Goal: Information Seeking & Learning: Learn about a topic

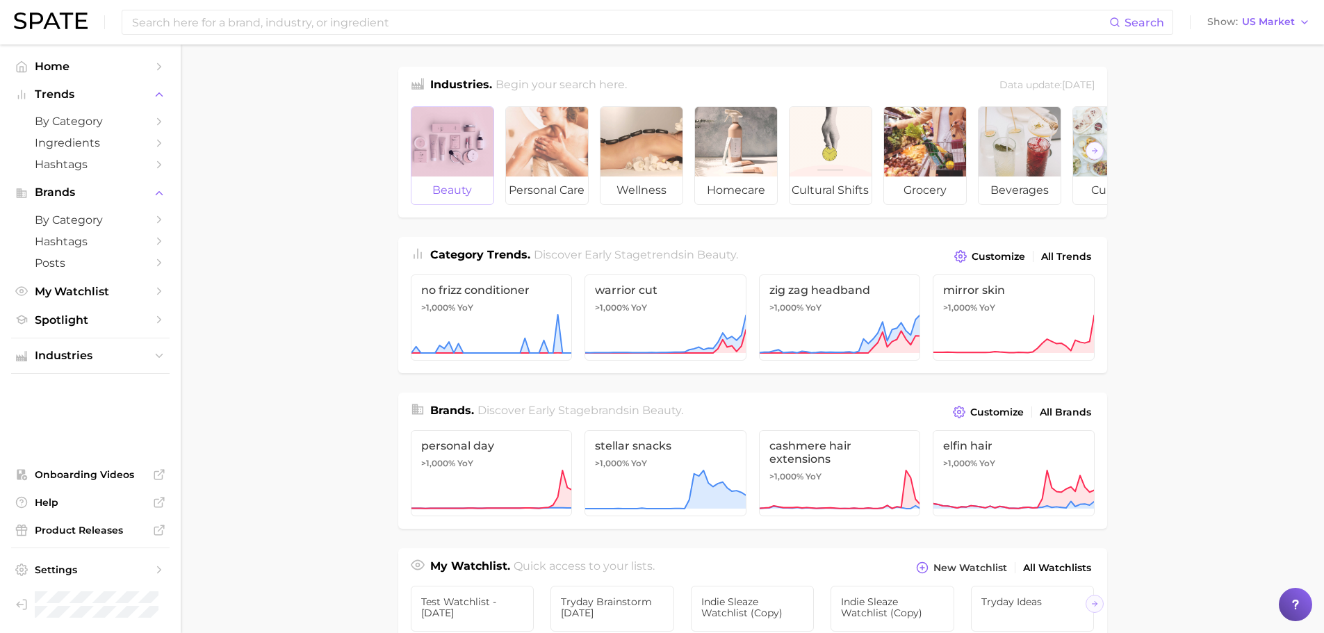
click at [479, 168] on div at bounding box center [453, 142] width 82 height 70
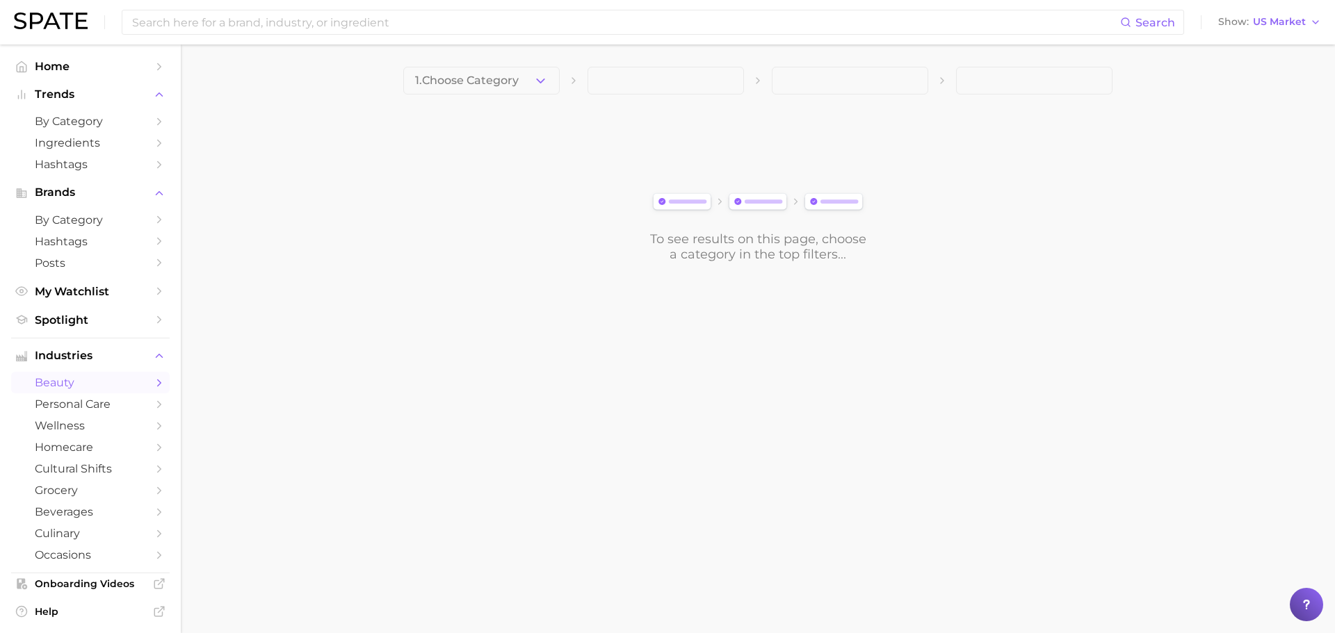
click at [505, 75] on span "1. Choose Category" at bounding box center [467, 80] width 104 height 13
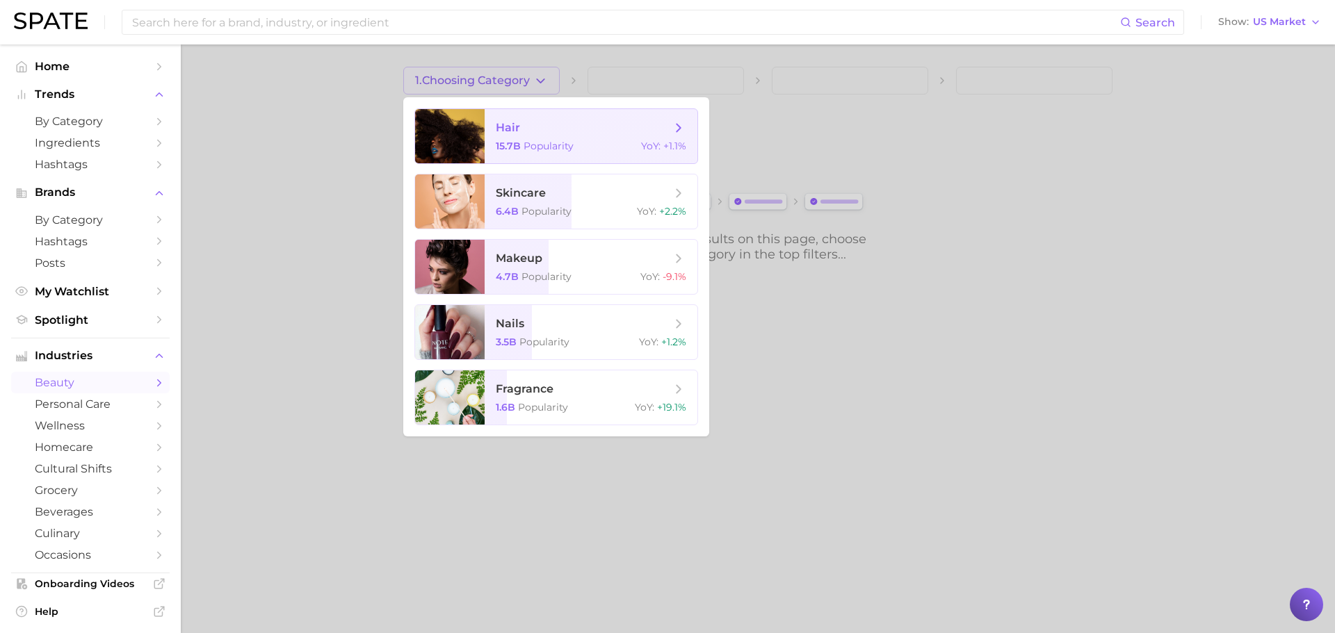
click at [524, 143] on span "Popularity" at bounding box center [549, 146] width 50 height 13
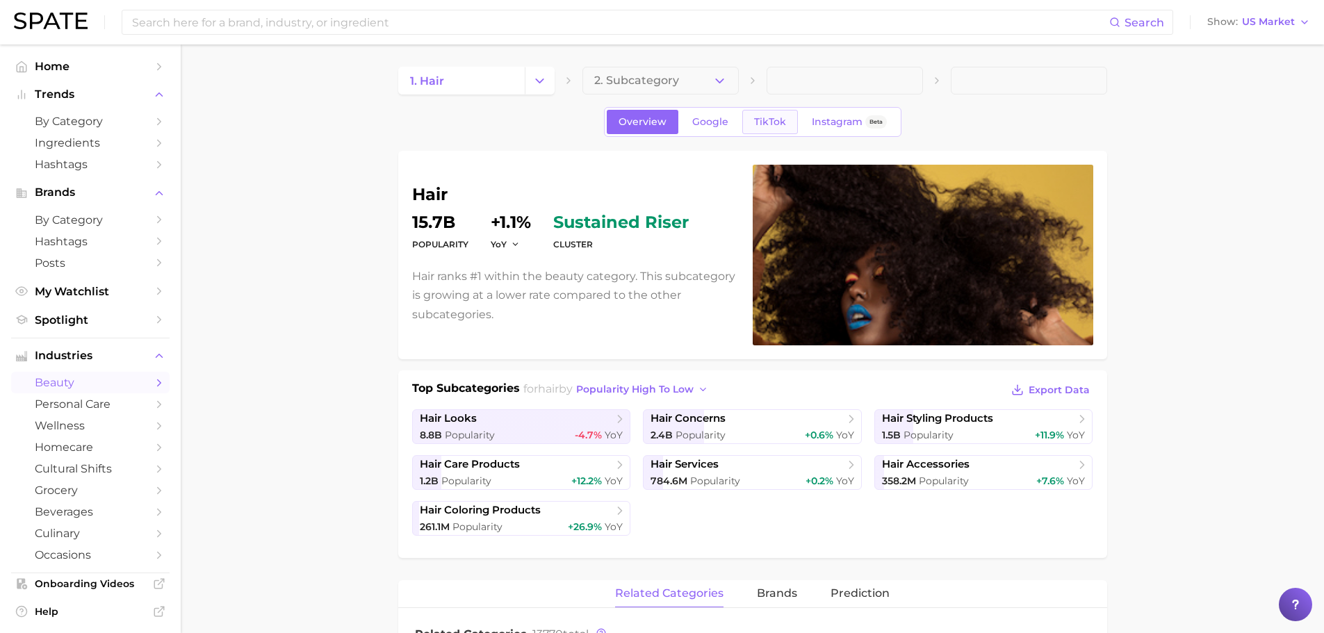
click at [775, 122] on span "TikTok" at bounding box center [770, 122] width 32 height 12
